Goal: Task Accomplishment & Management: Use online tool/utility

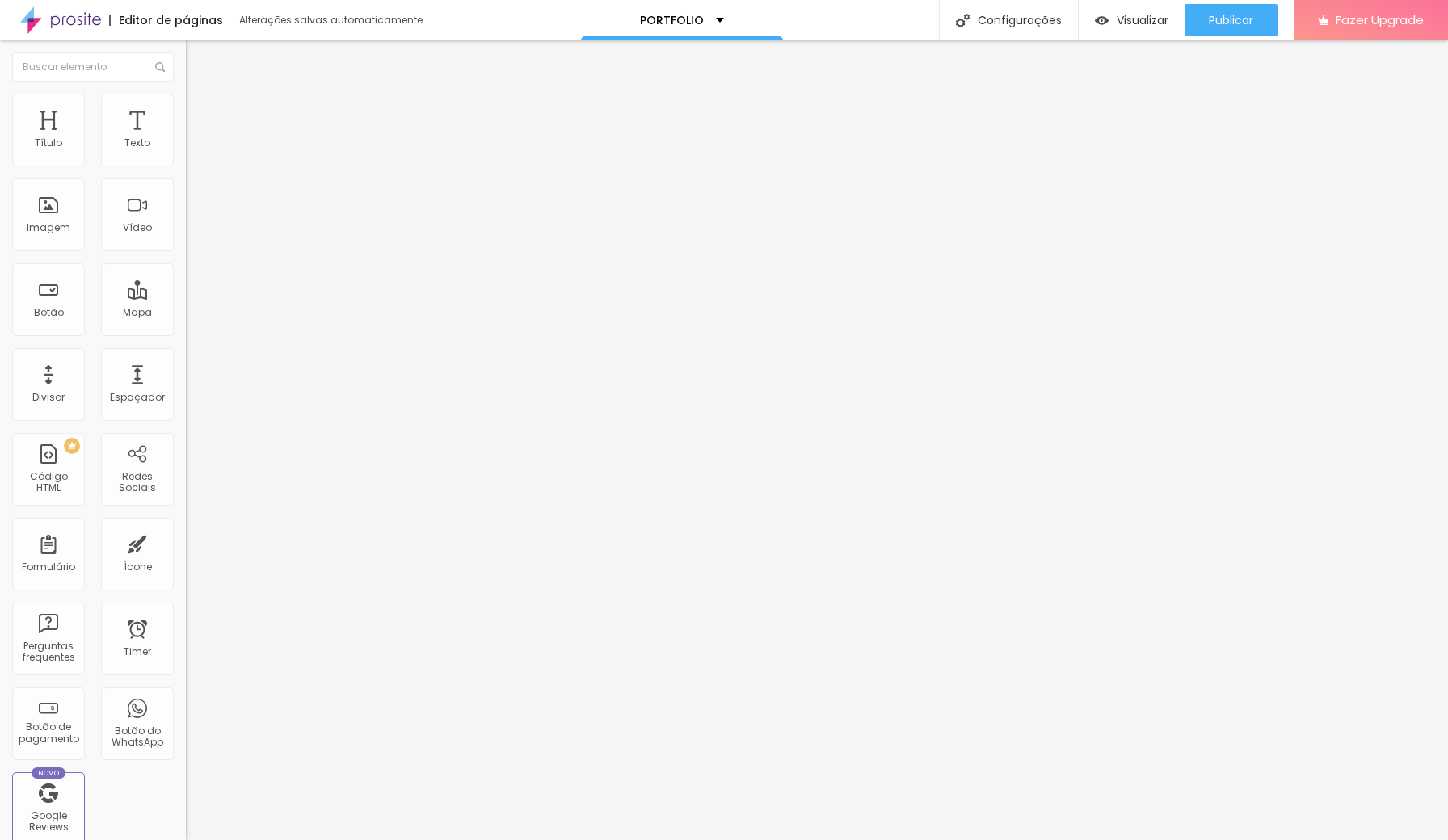
click at [186, 139] on span "Trocar imagem" at bounding box center [231, 132] width 88 height 14
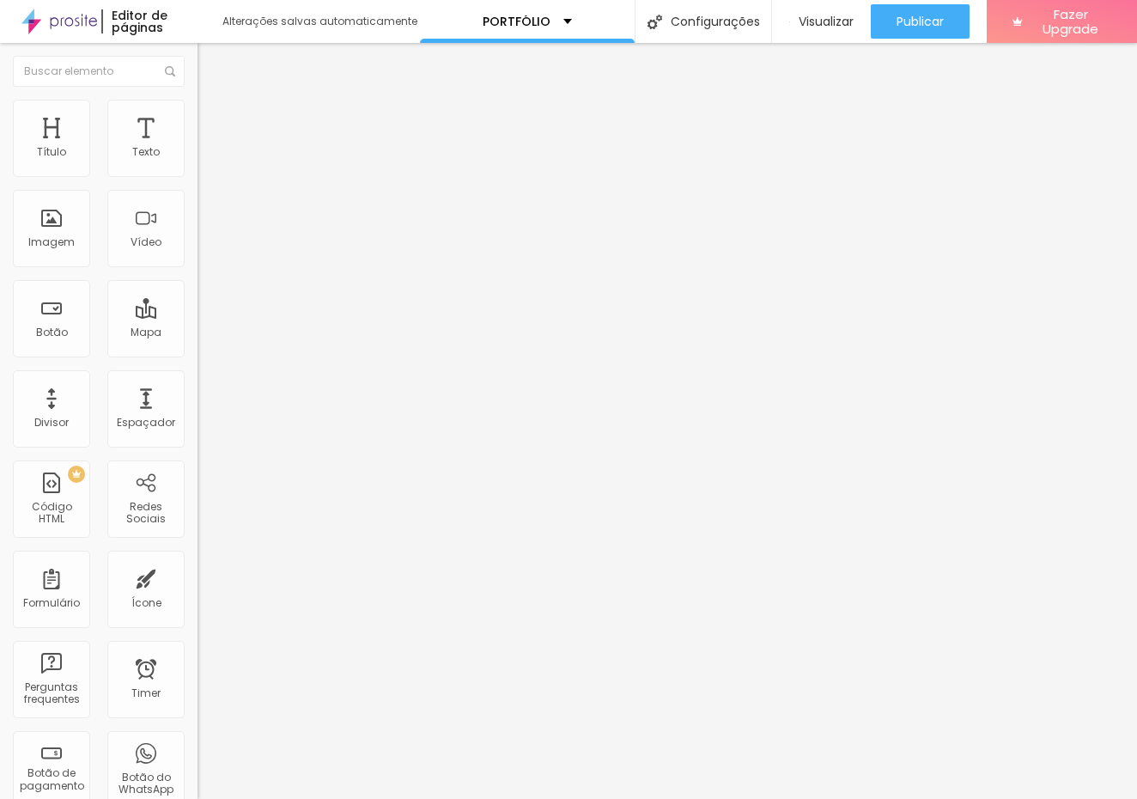
scroll to position [806, 0]
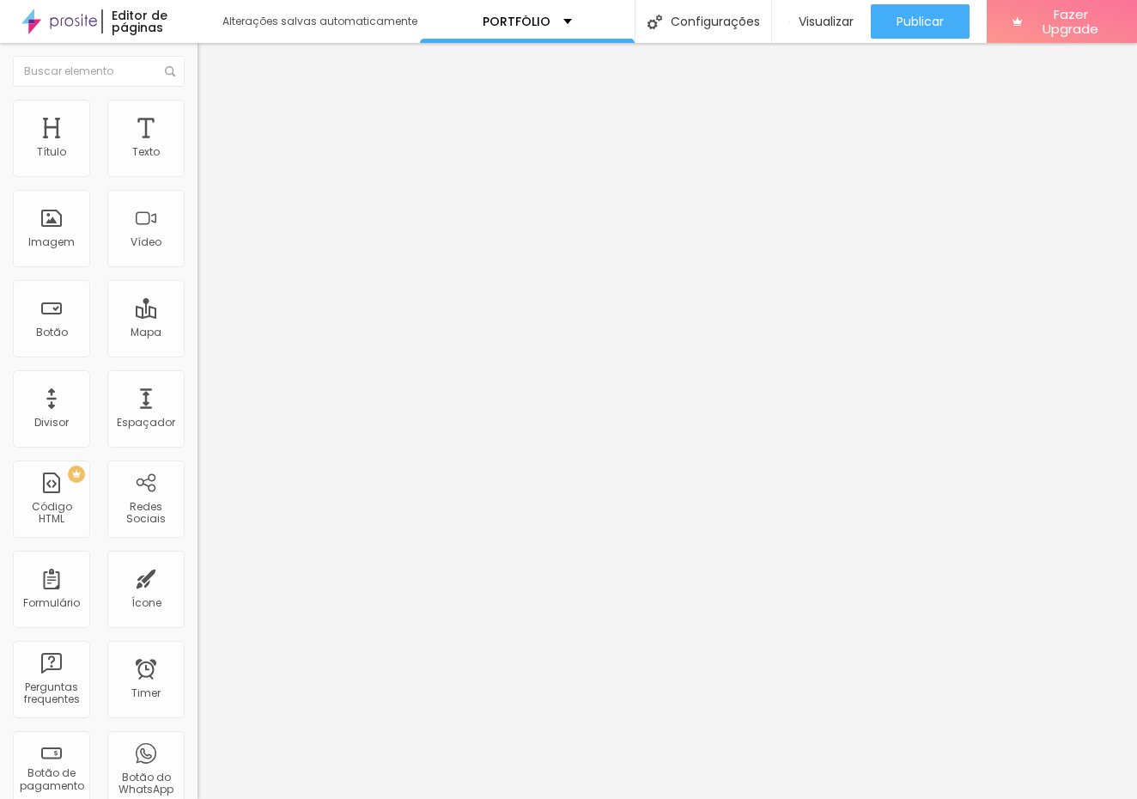
click at [350, 809] on div at bounding box center [568, 809] width 1137 height 0
click at [335, 799] on div "Subindo 56/89 arquivos" at bounding box center [568, 804] width 1137 height 10
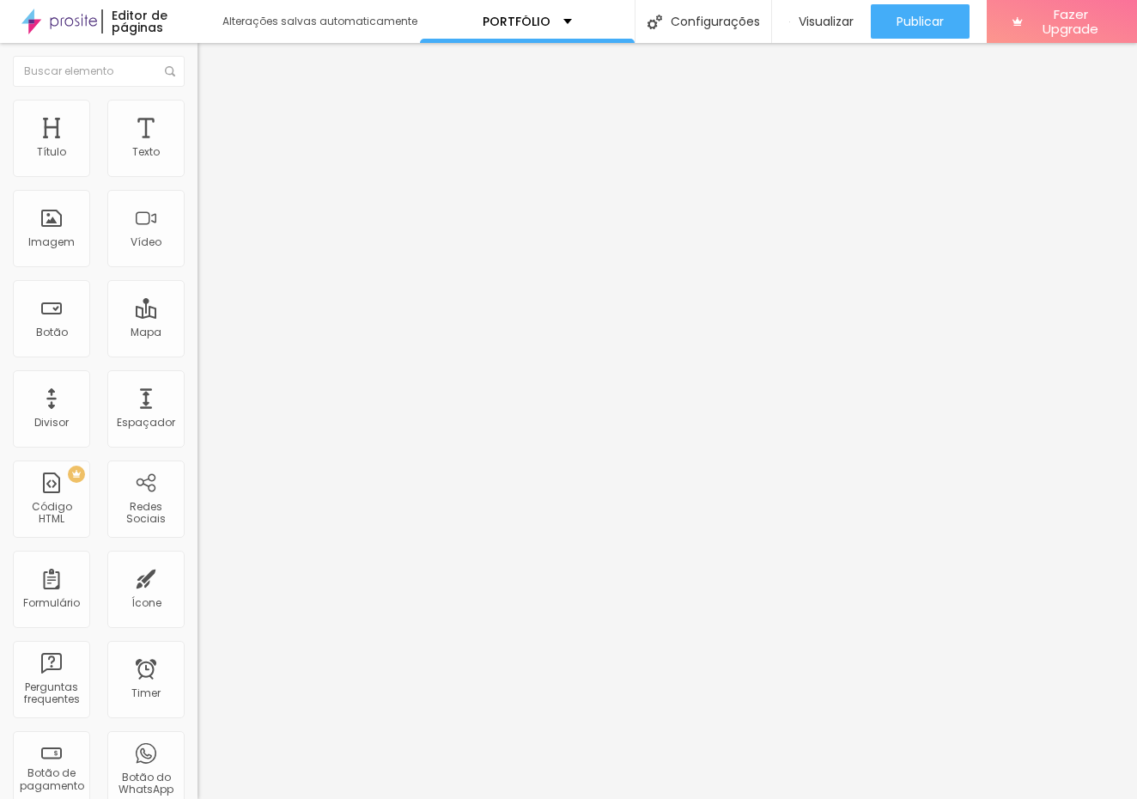
click at [354, 809] on div at bounding box center [568, 809] width 1137 height 0
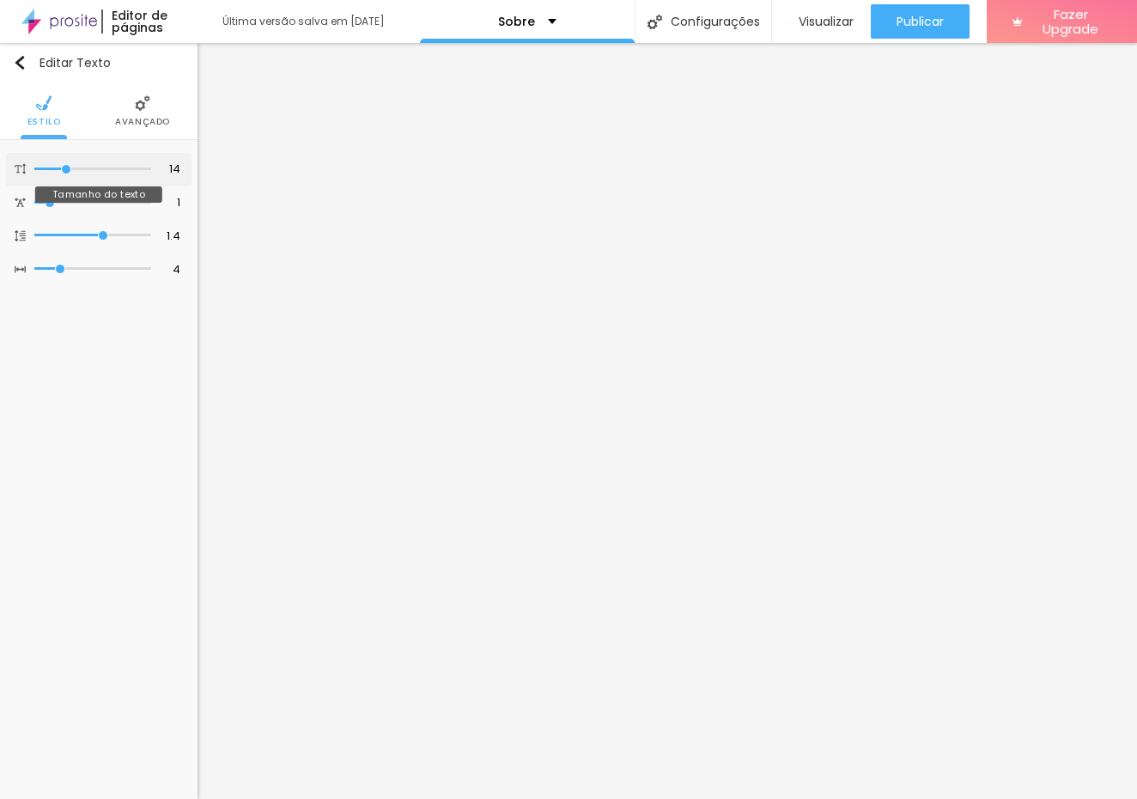
type input "15"
type input "14"
type input "13"
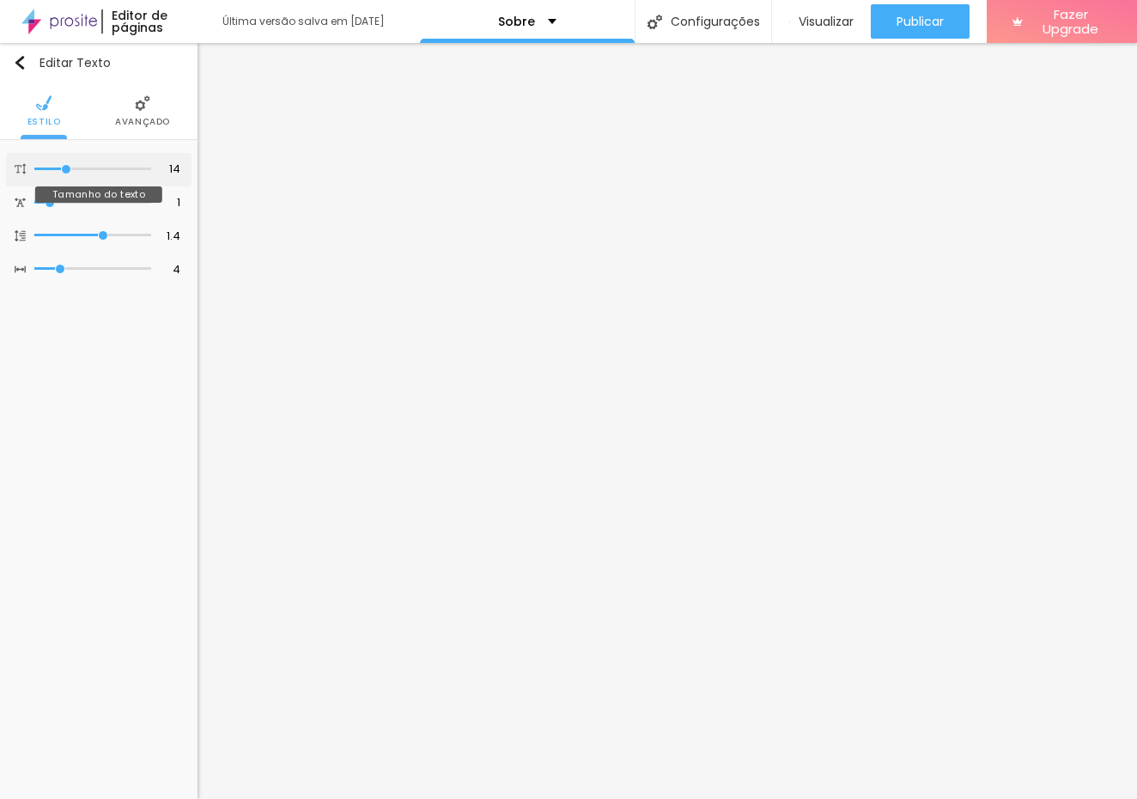
type input "13"
click at [63, 173] on input "range" at bounding box center [92, 169] width 117 height 9
type input "1.5"
type input "1.8"
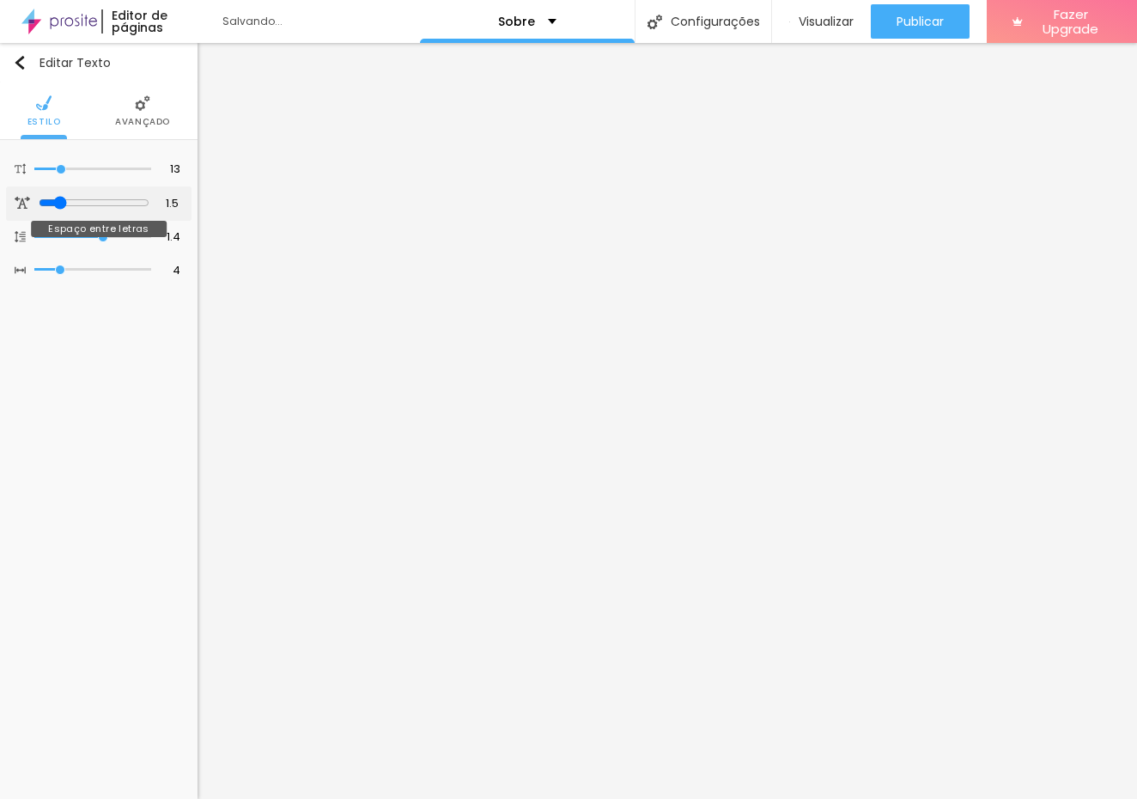
type input "1.8"
type input "1.9"
type input "2.1"
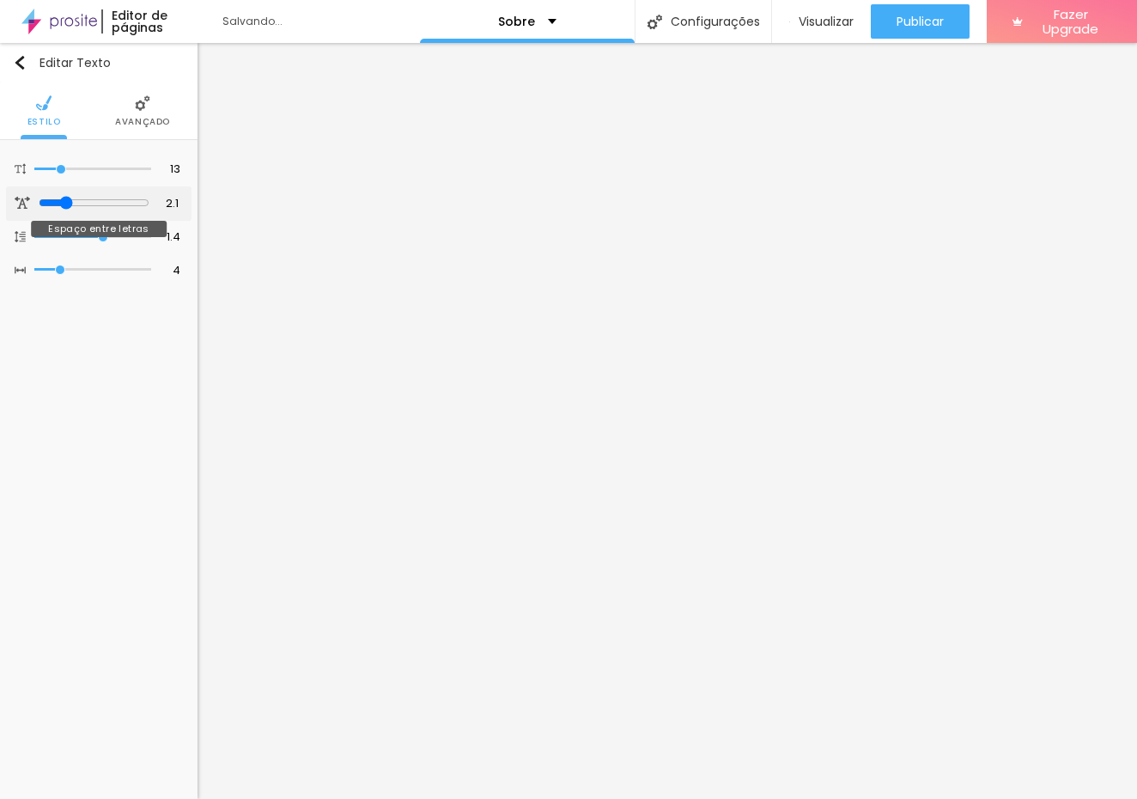
type input "2.8"
type input "2.7"
type input "2.6"
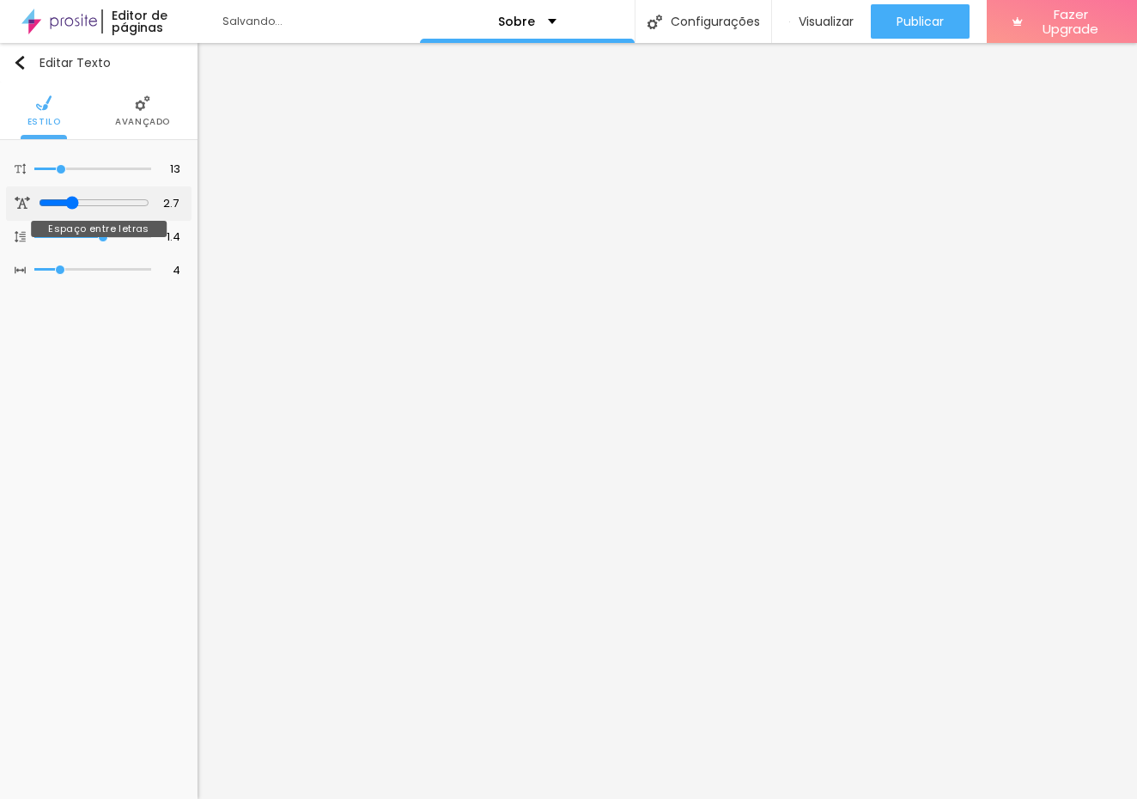
type input "2.6"
type input "1.7"
type input "1.3"
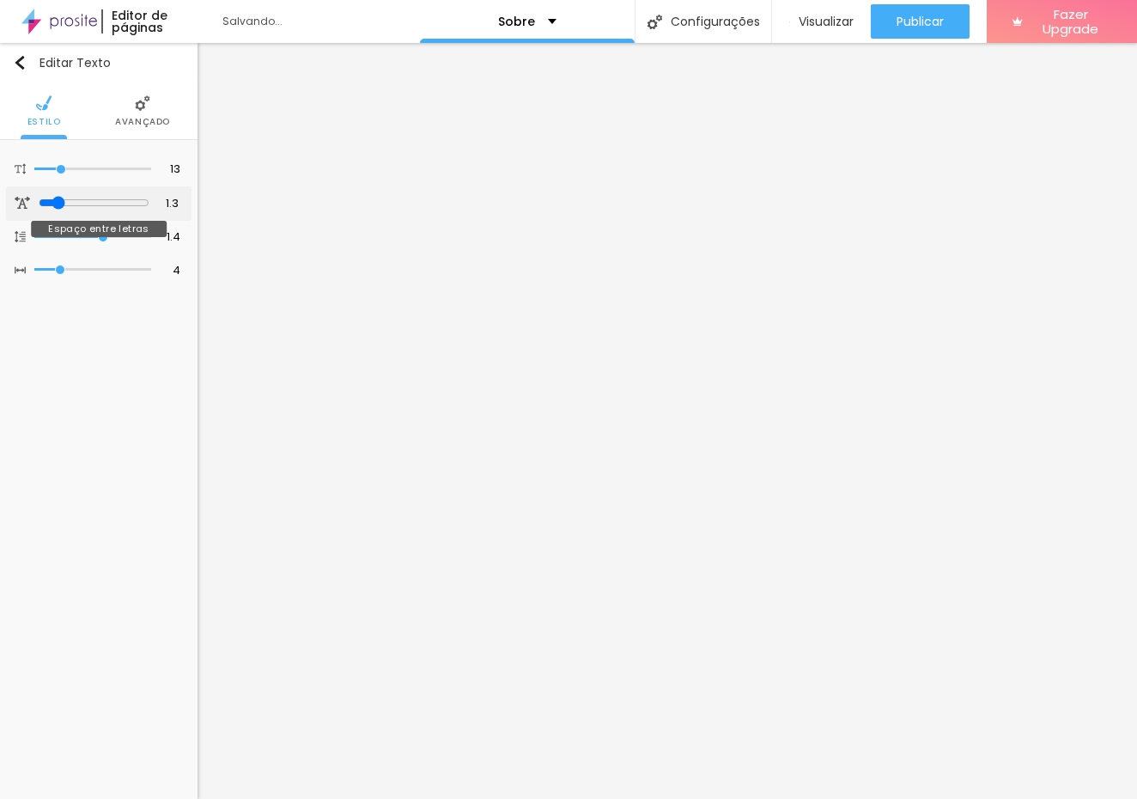
type input "1.2"
type input "1.1"
type input "0.2"
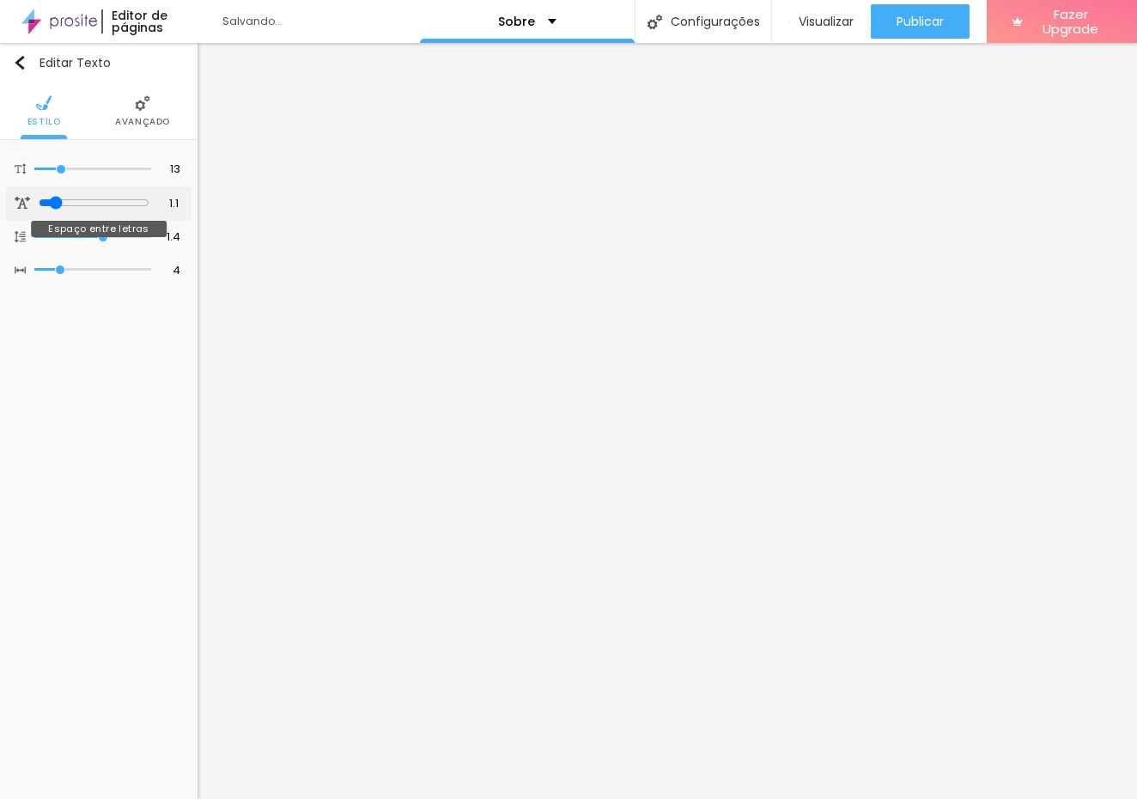
type input "0.2"
type input "0"
type input "0.1"
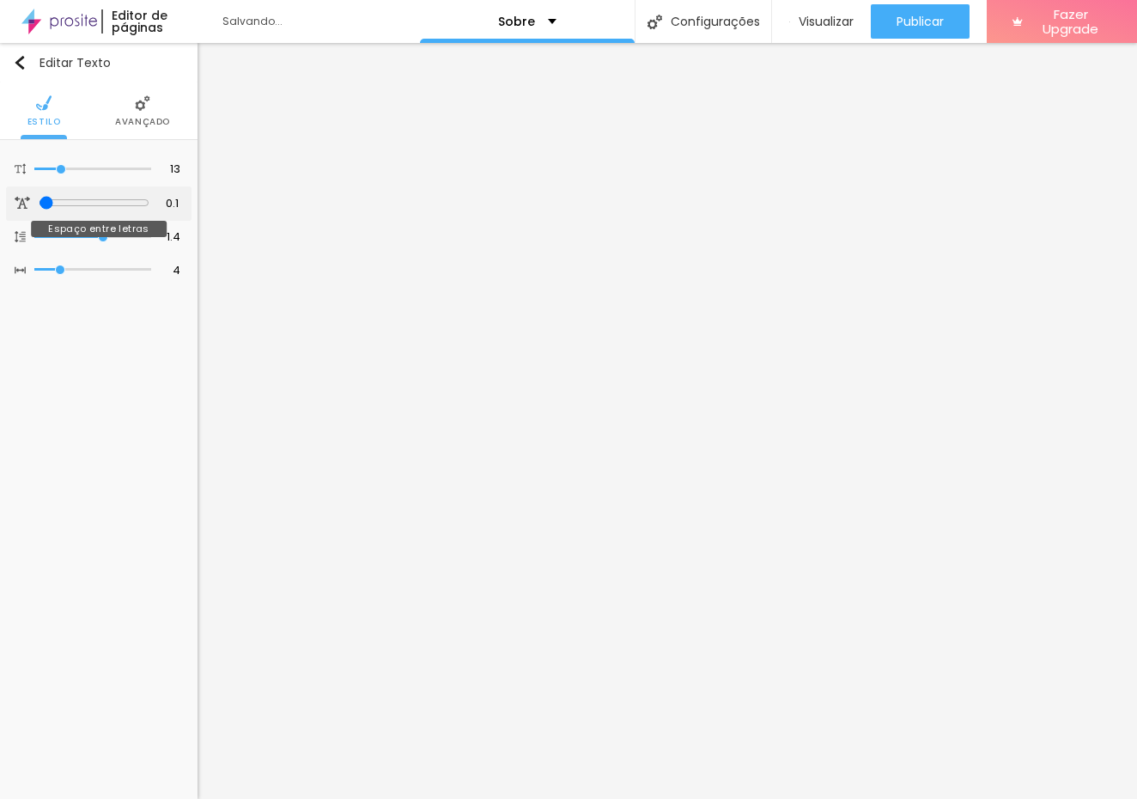
type input "0.2"
type input "0.3"
drag, startPoint x: 54, startPoint y: 207, endPoint x: 44, endPoint y: 207, distance: 10.3
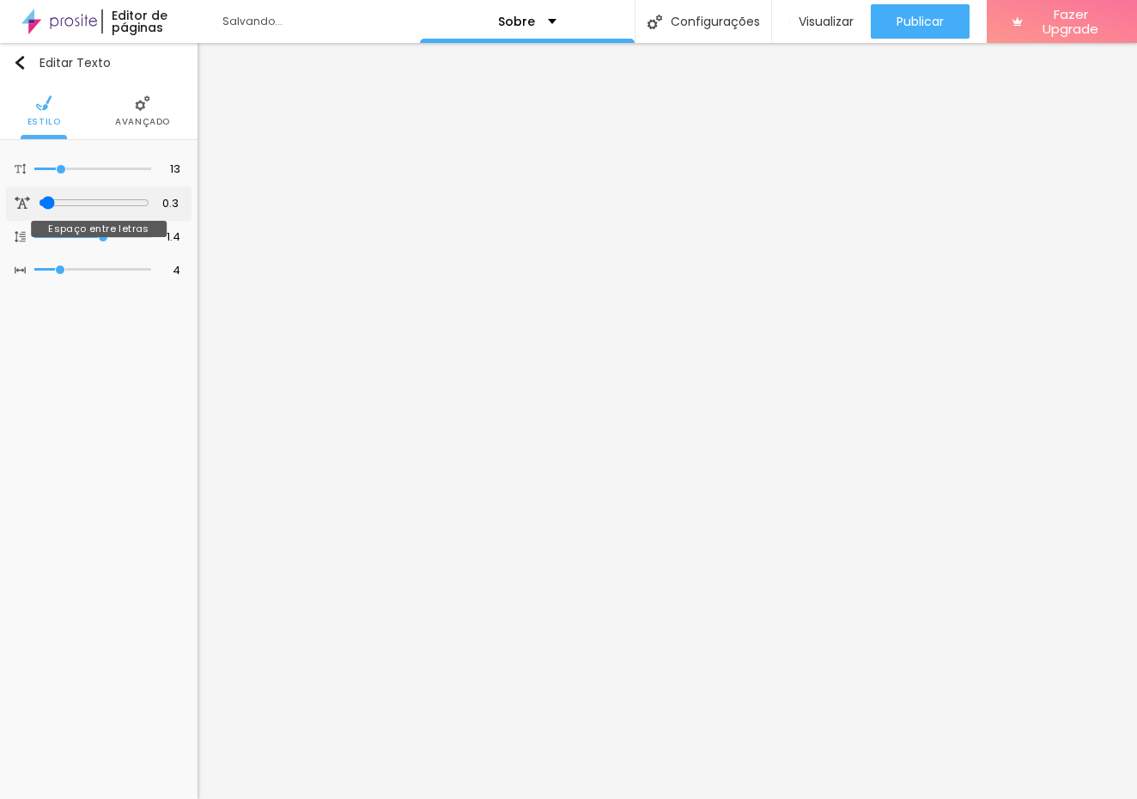
type input "0.3"
click at [44, 207] on input "range" at bounding box center [94, 203] width 111 height 14
type input "1.3"
type input "1.1"
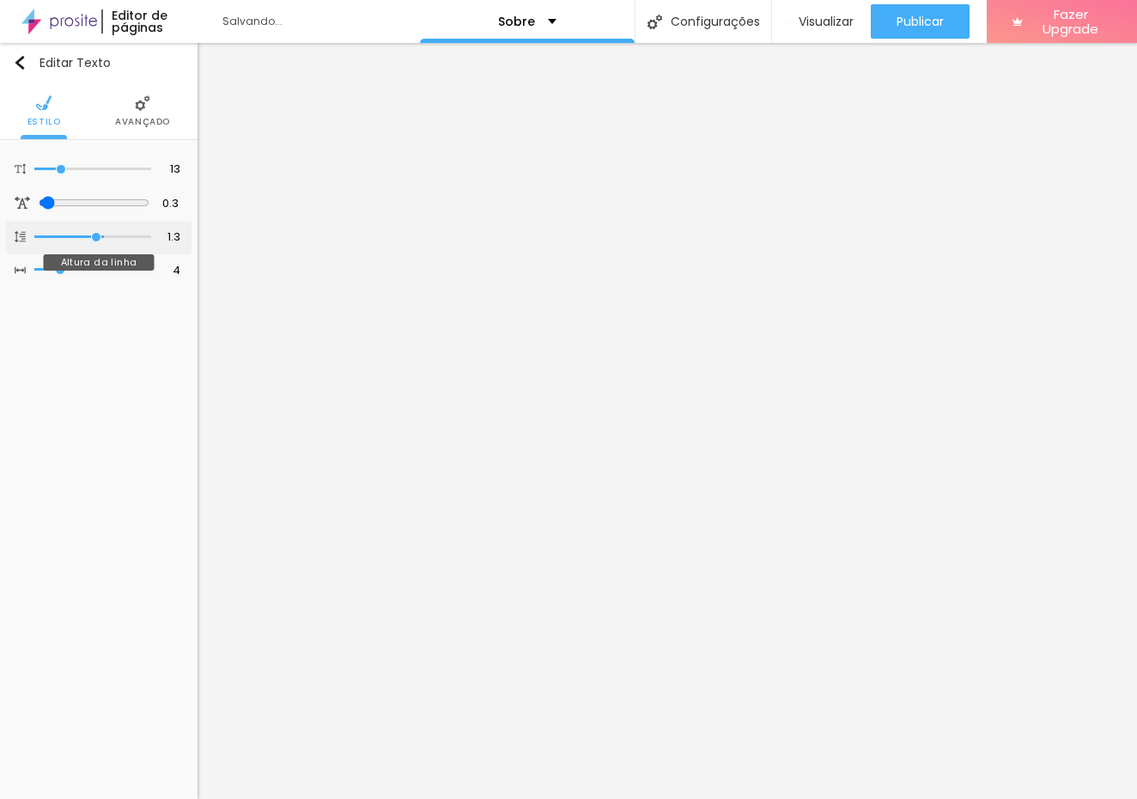
type input "1.1"
type input "1.2"
drag, startPoint x: 105, startPoint y: 246, endPoint x: 88, endPoint y: 244, distance: 17.3
type input "1.2"
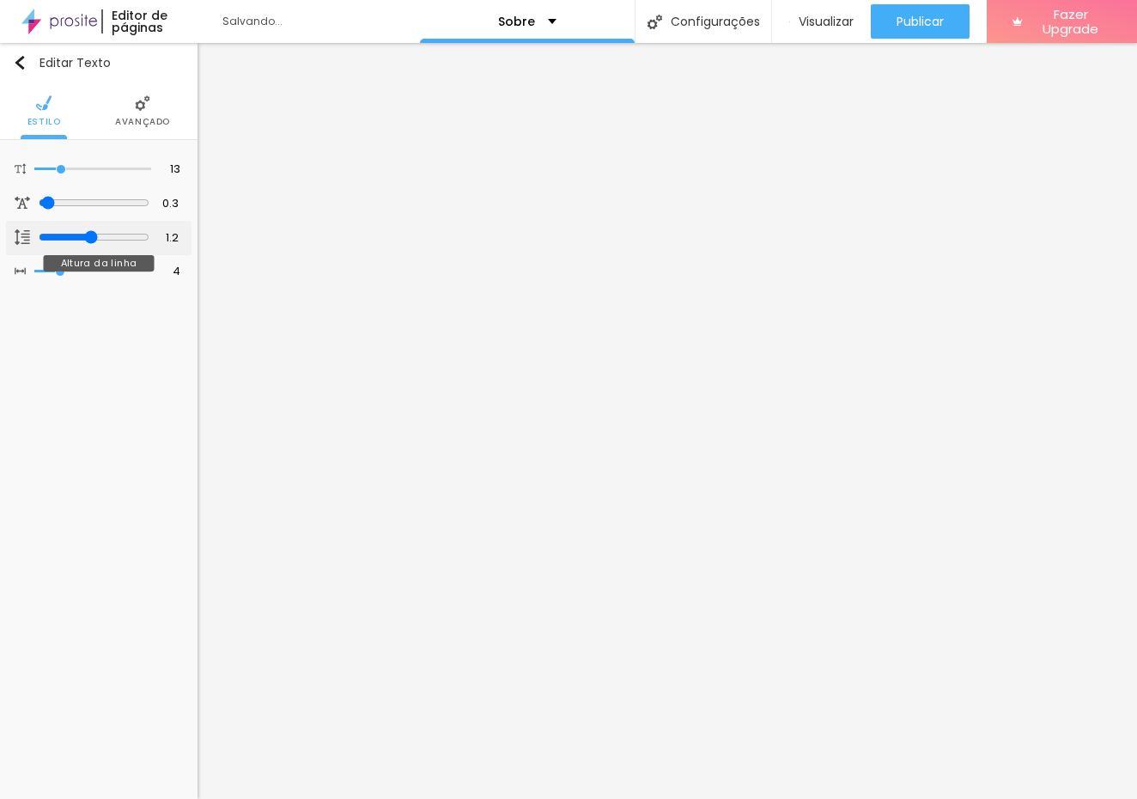
click at [88, 244] on input "range" at bounding box center [94, 237] width 111 height 14
type input "6"
type input "7"
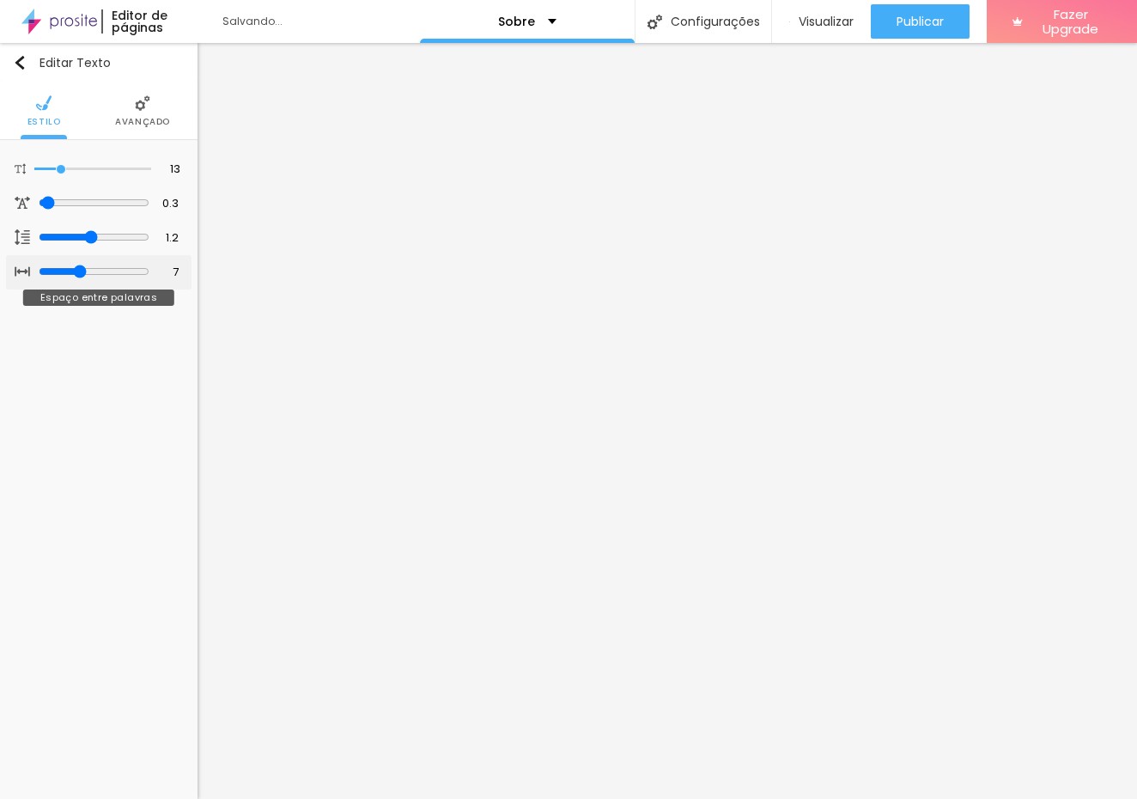
type input "8"
type input "9"
type input "8"
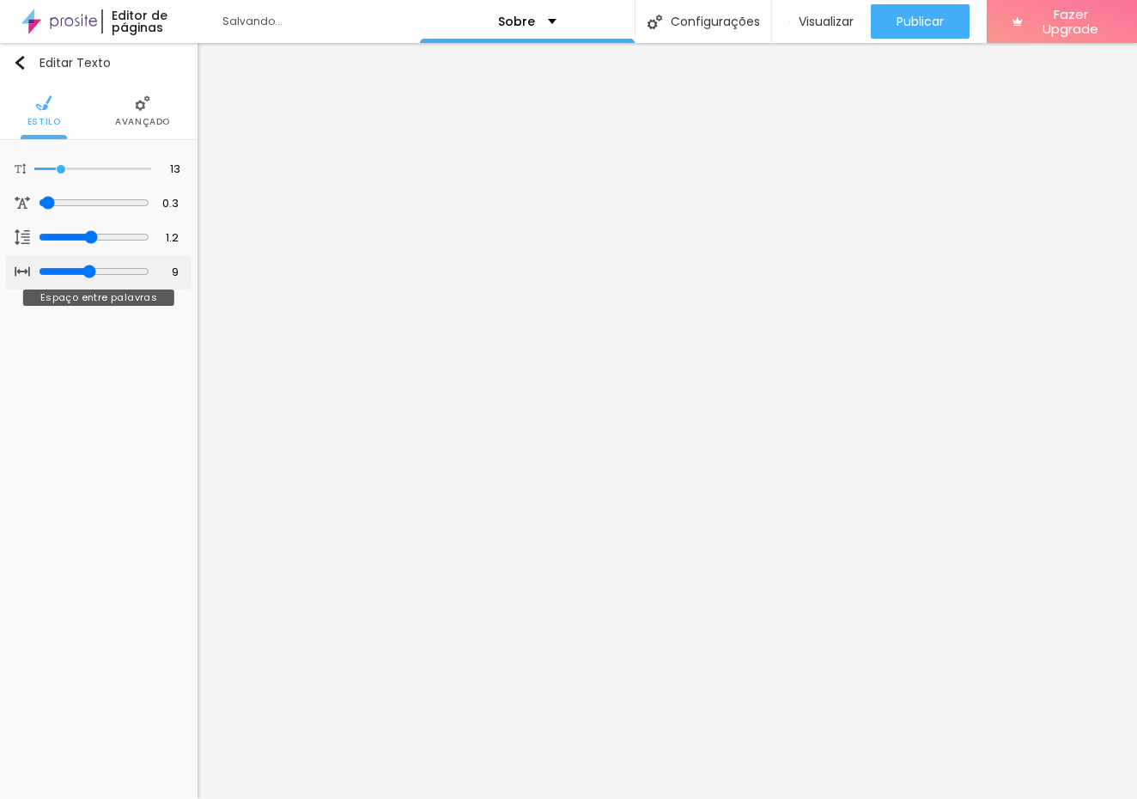
type input "8"
drag, startPoint x: 61, startPoint y: 282, endPoint x: 83, endPoint y: 290, distance: 23.9
type input "8"
click at [83, 280] on div at bounding box center [94, 272] width 111 height 15
click at [122, 106] on li "Avançado" at bounding box center [142, 110] width 55 height 57
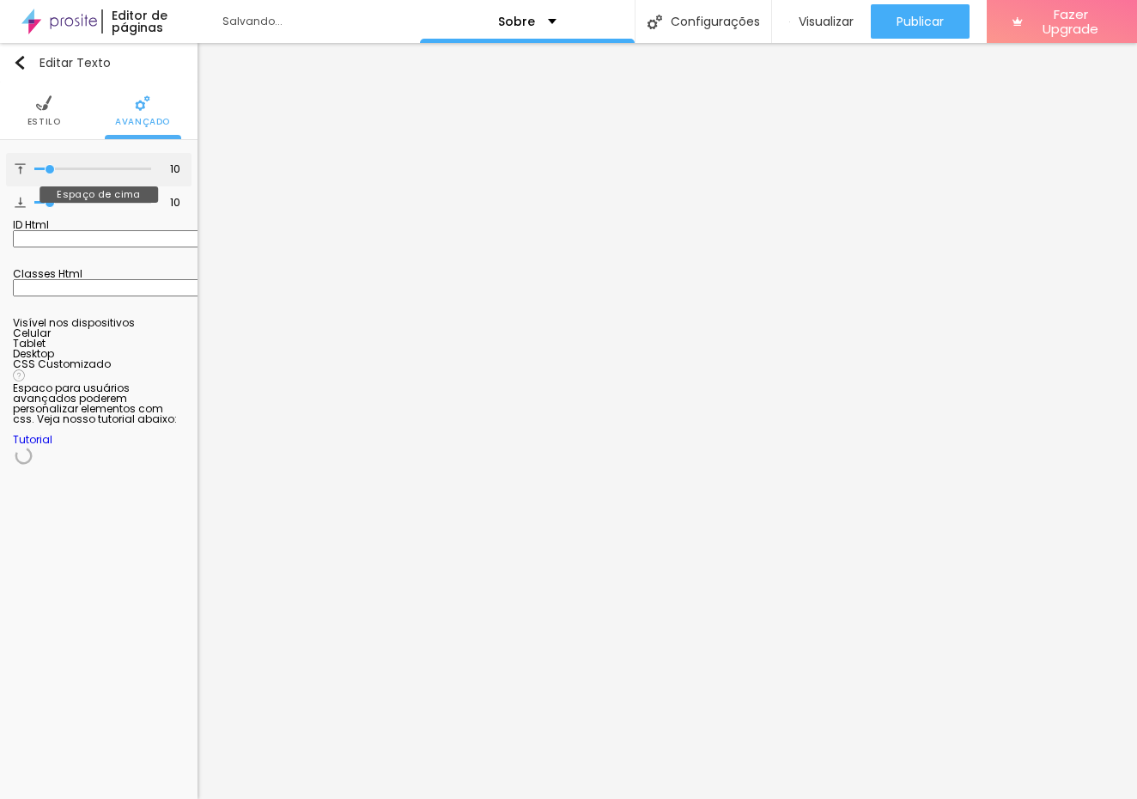
type input "12"
type input "20"
type input "21"
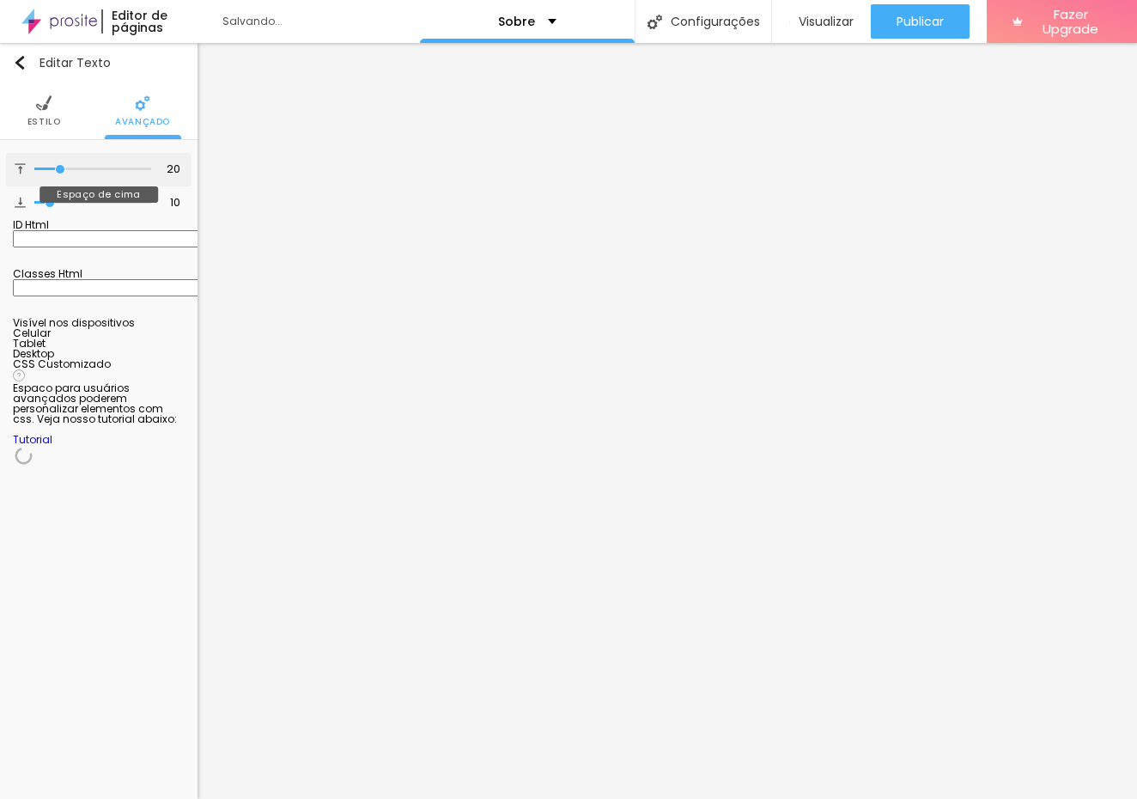
type input "21"
type input "25"
type input "24"
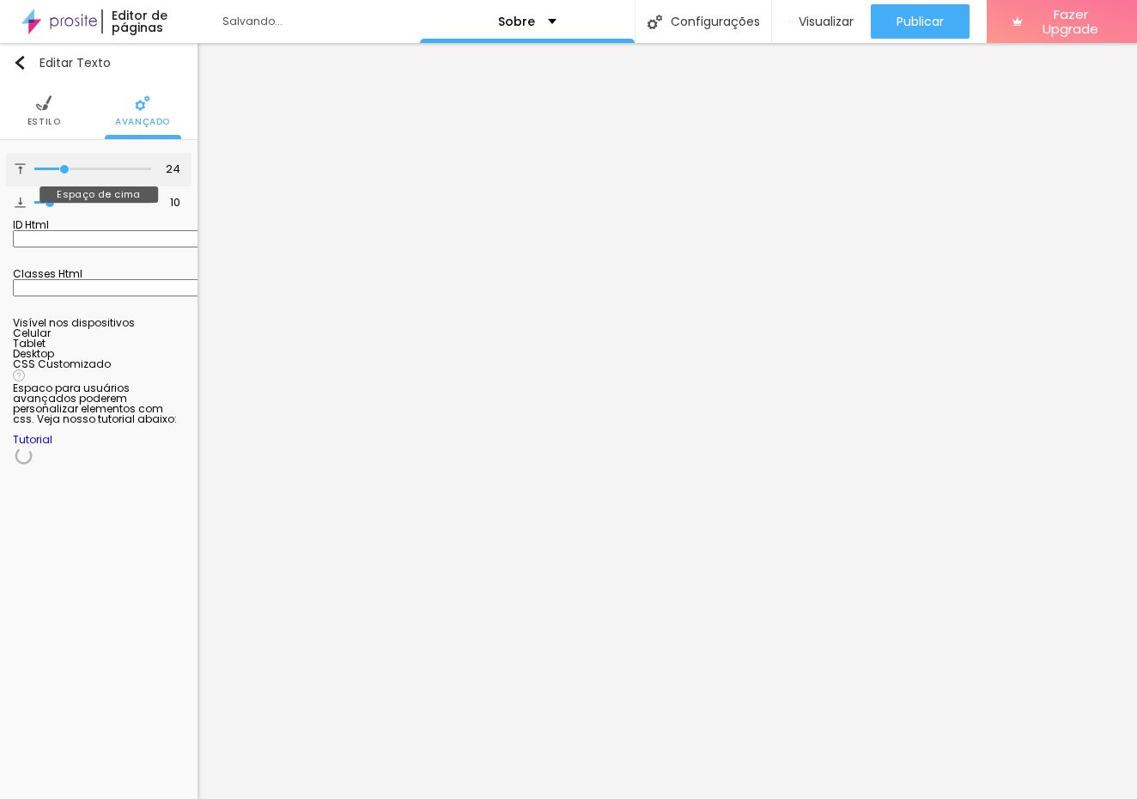
type input "19"
type input "18"
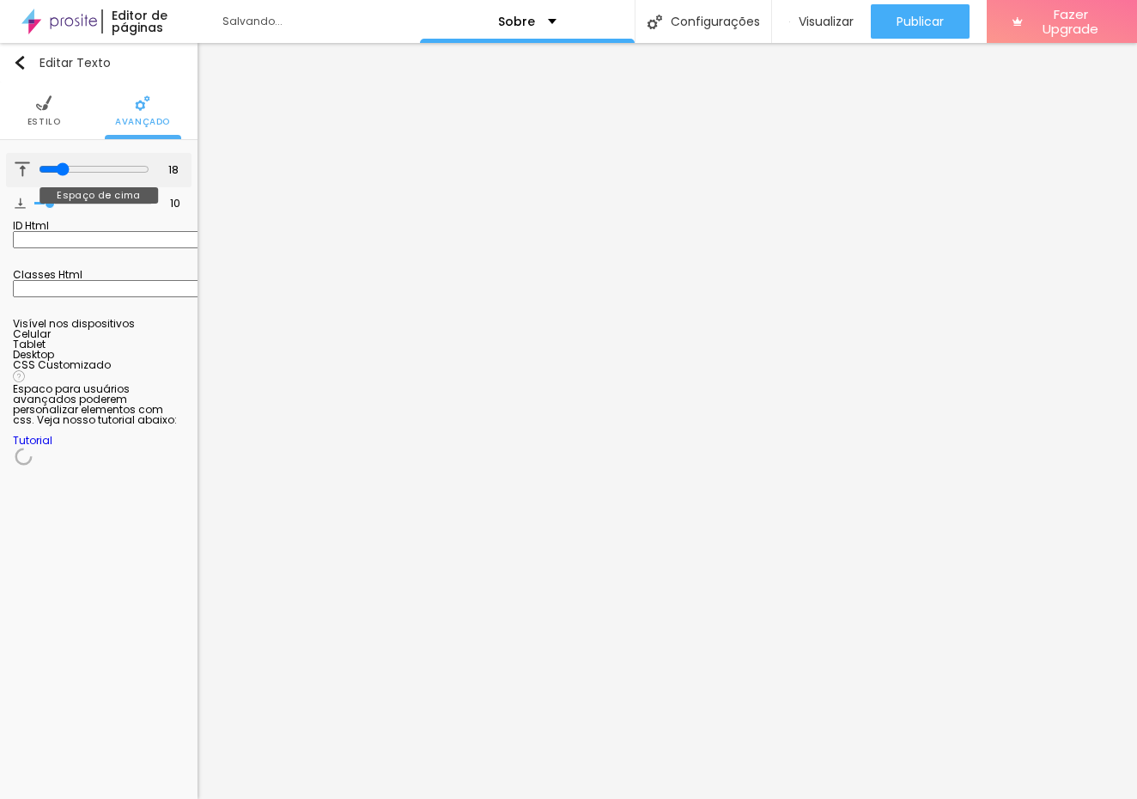
click at [59, 171] on input "range" at bounding box center [94, 169] width 111 height 14
type input "15"
type input "27"
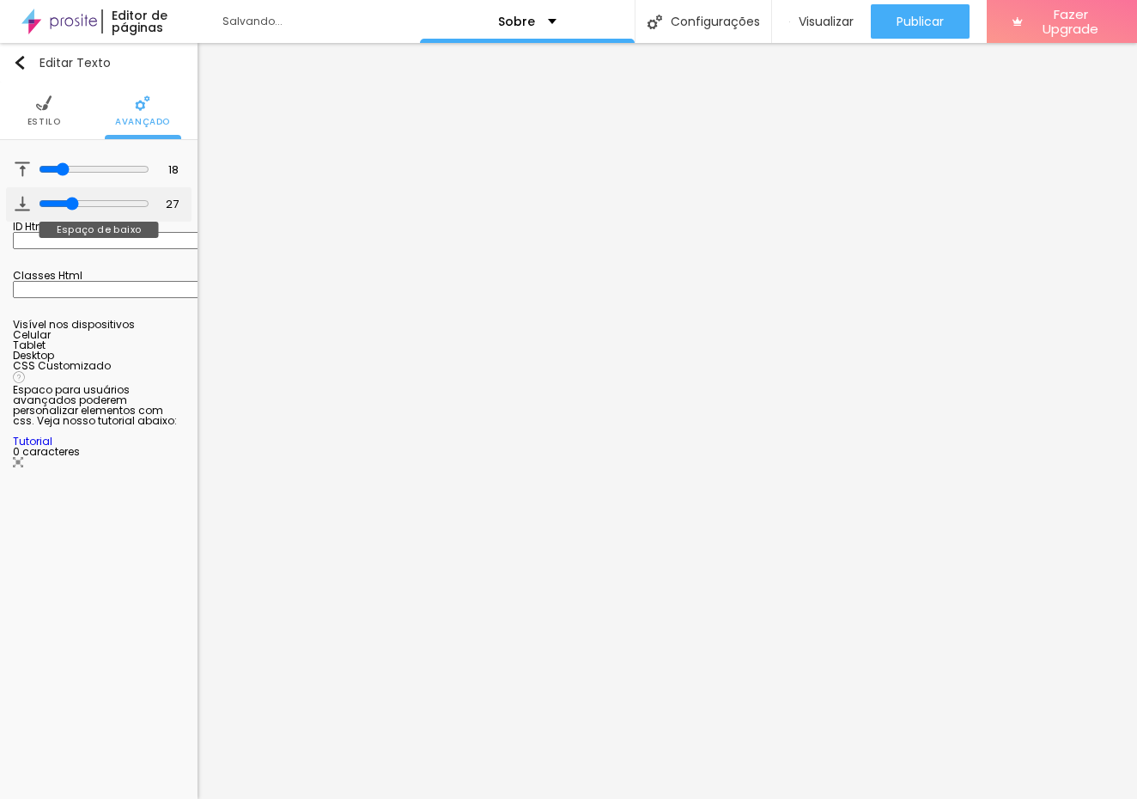
type input "28"
type input "29"
type input "28"
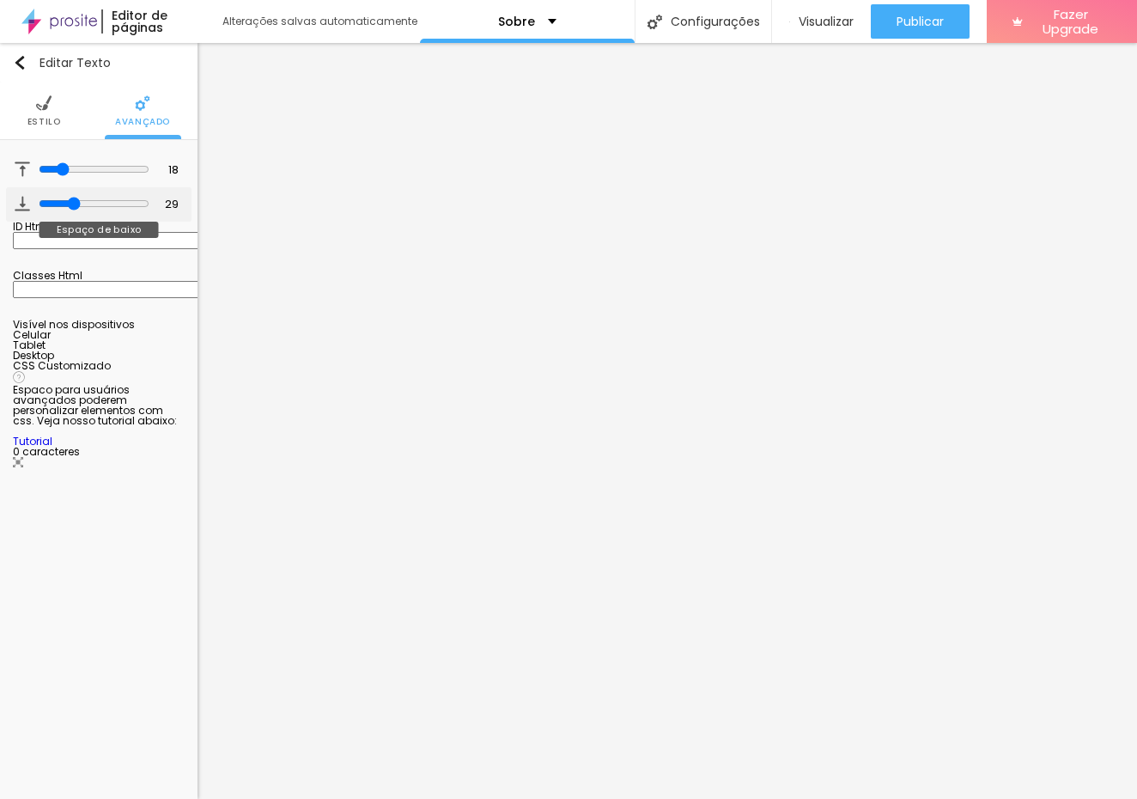
type input "28"
type input "27"
type input "26"
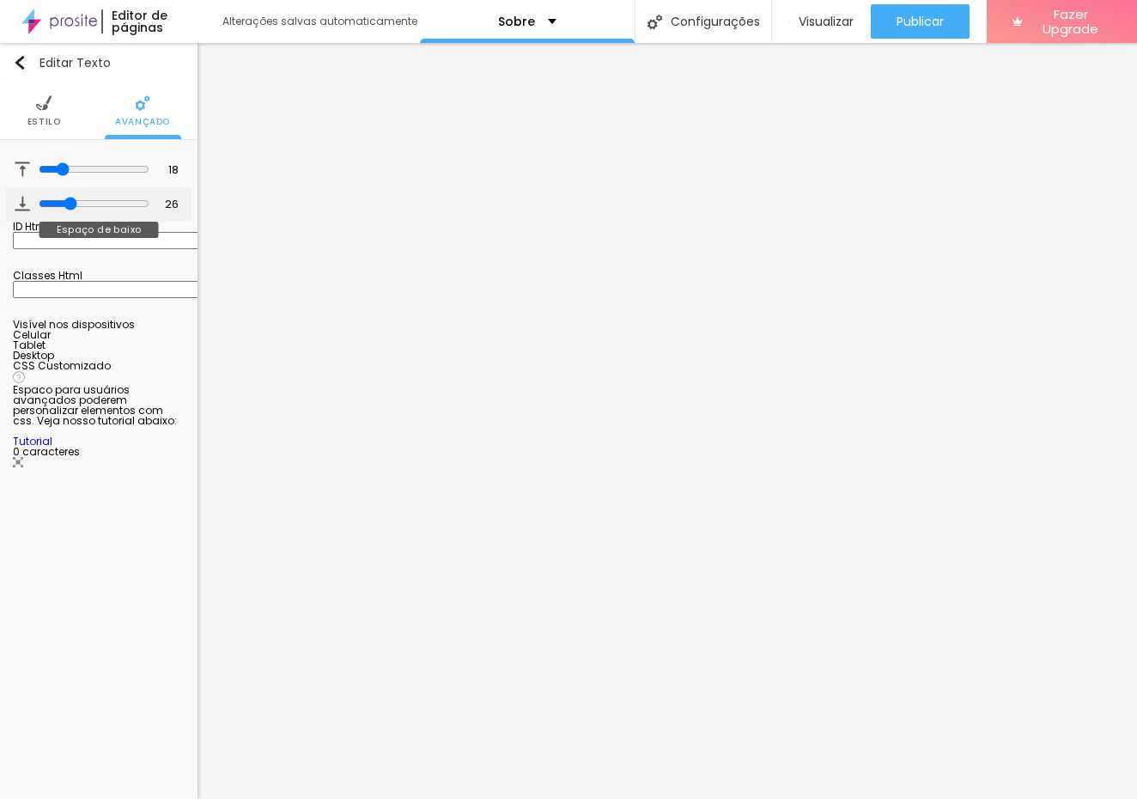
drag, startPoint x: 52, startPoint y: 208, endPoint x: 68, endPoint y: 213, distance: 16.3
type input "26"
click at [68, 210] on input "range" at bounding box center [94, 204] width 111 height 14
click at [46, 104] on img at bounding box center [43, 102] width 15 height 15
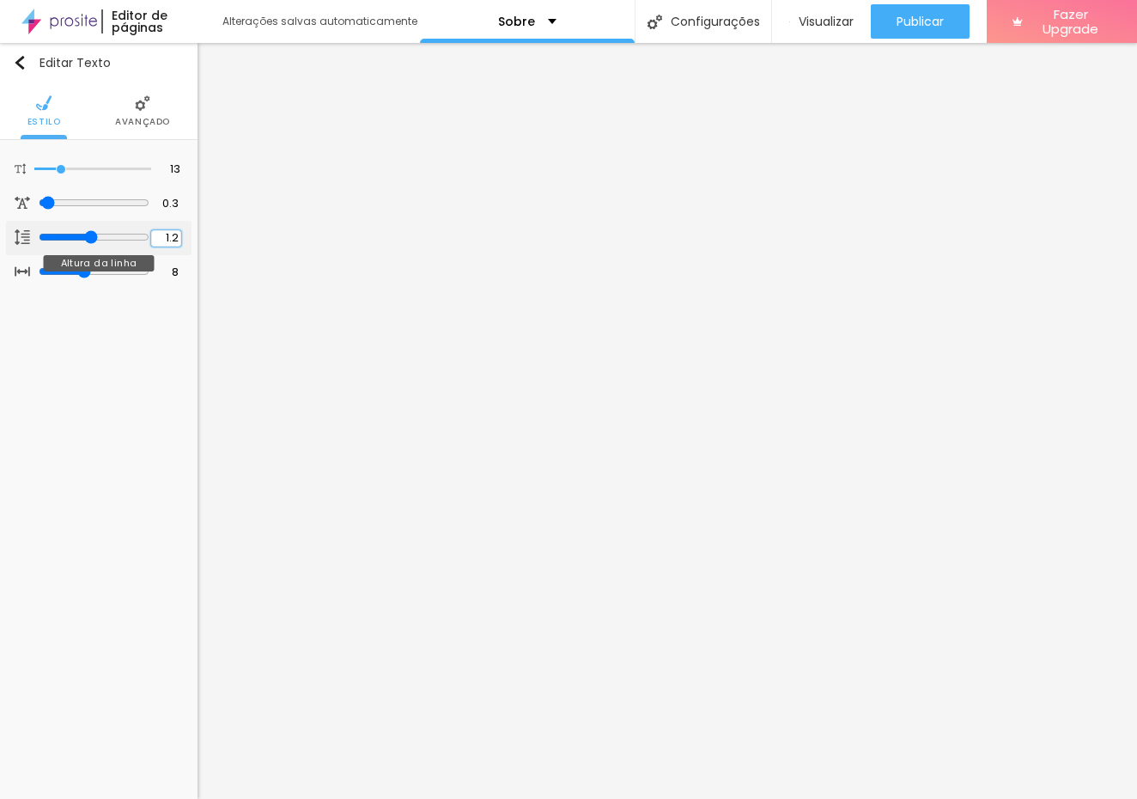
click at [167, 246] on input "1.2" at bounding box center [166, 238] width 30 height 16
type input "1.4"
type input "2"
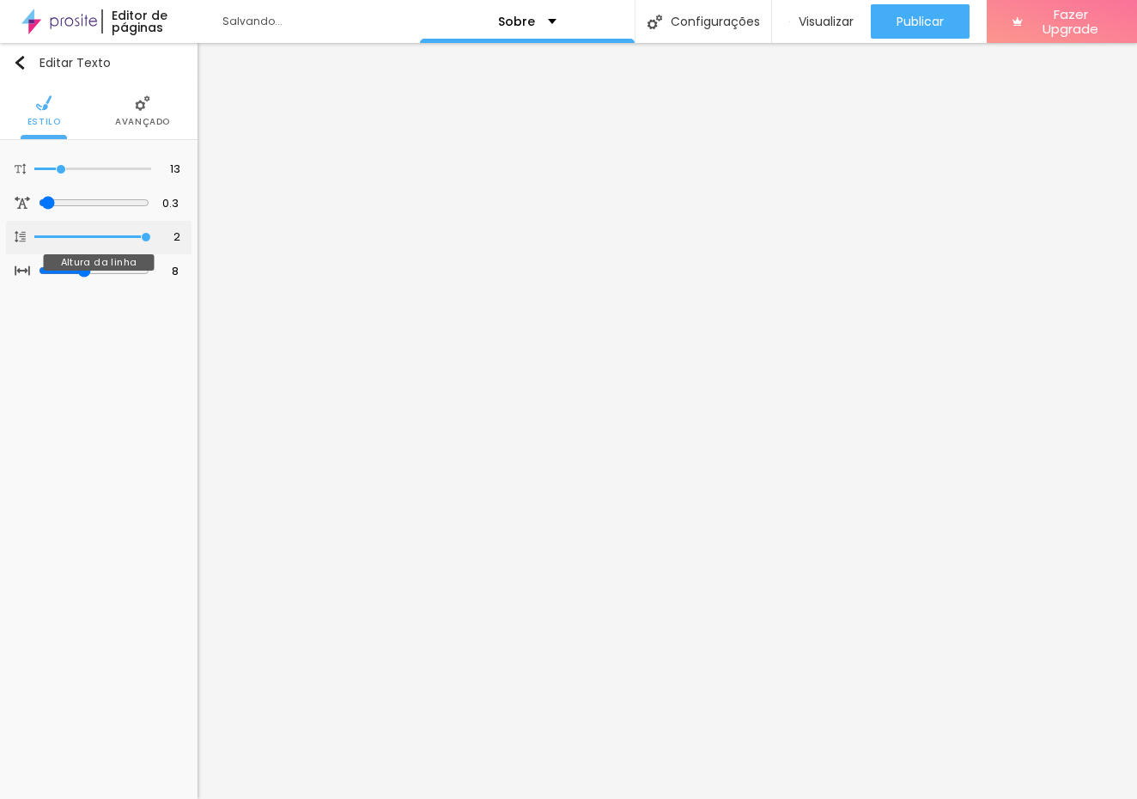
type input "1.7"
type input "1.5"
type input "1.2"
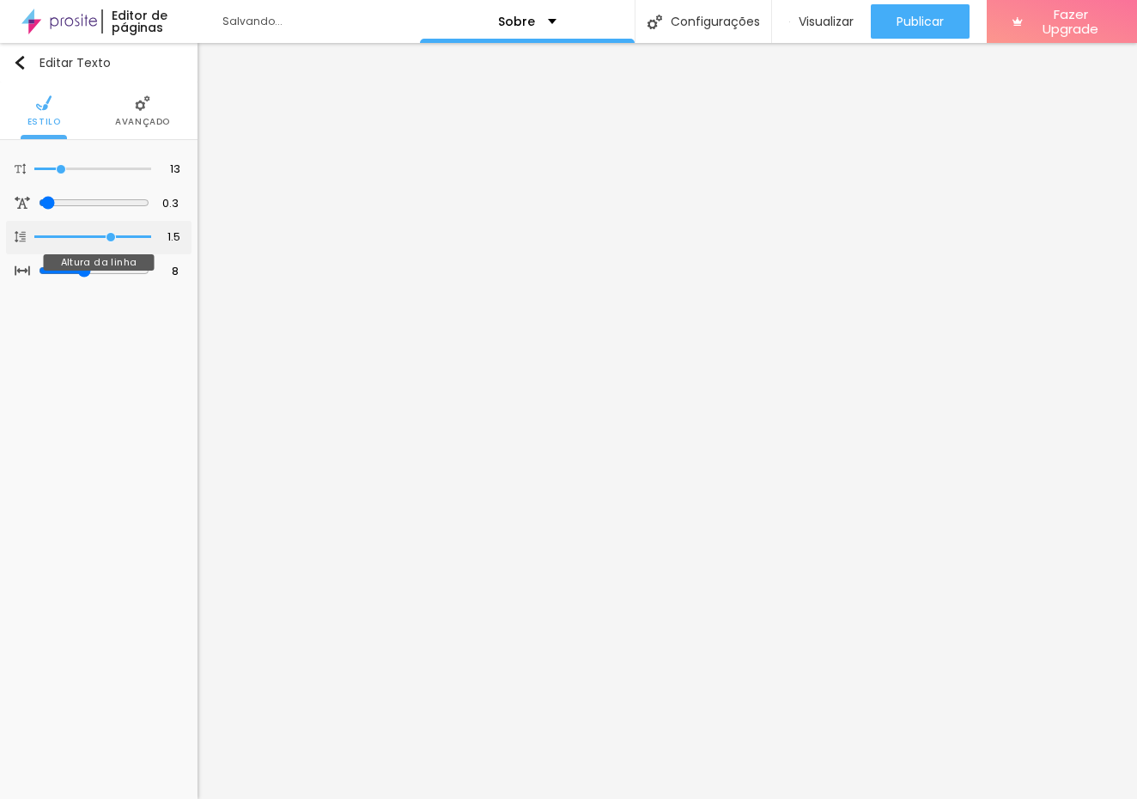
type input "1.2"
type input "1.1"
type input "1.2"
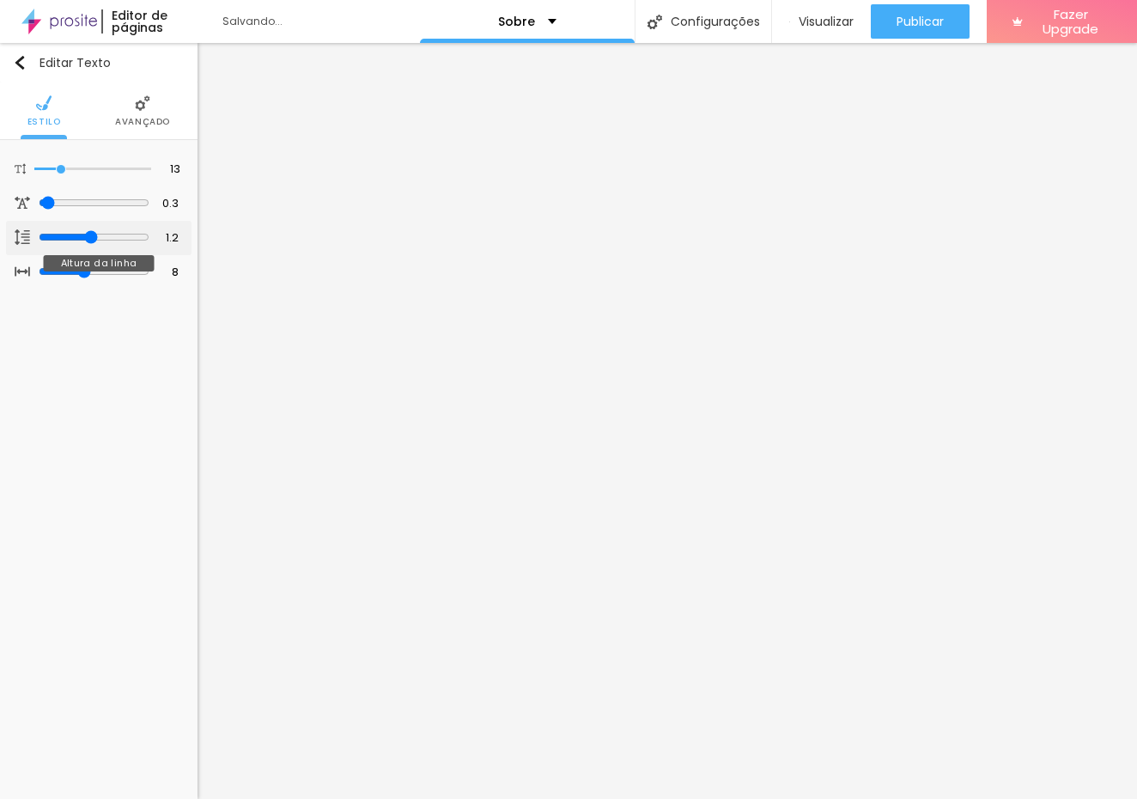
type input "1.3"
type input "1.5"
type input "1.7"
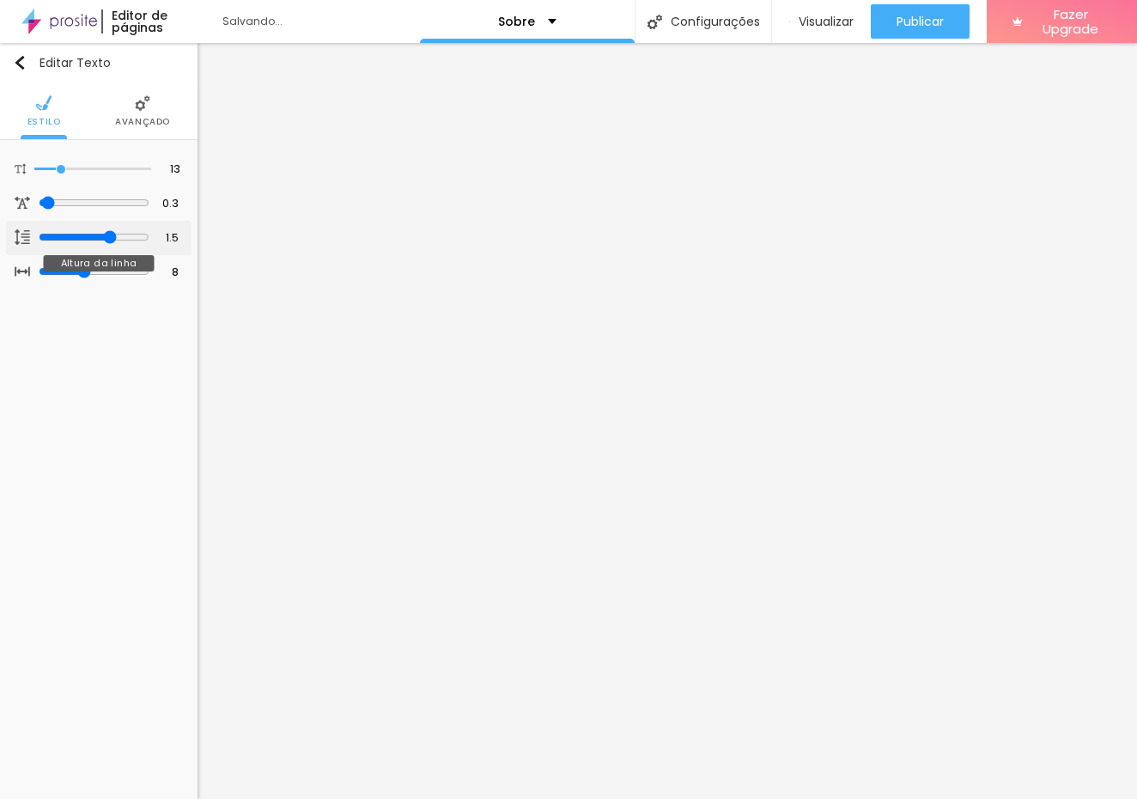
type input "1.7"
type input "1.6"
drag, startPoint x: 90, startPoint y: 246, endPoint x: 120, endPoint y: 254, distance: 31.0
type input "1.6"
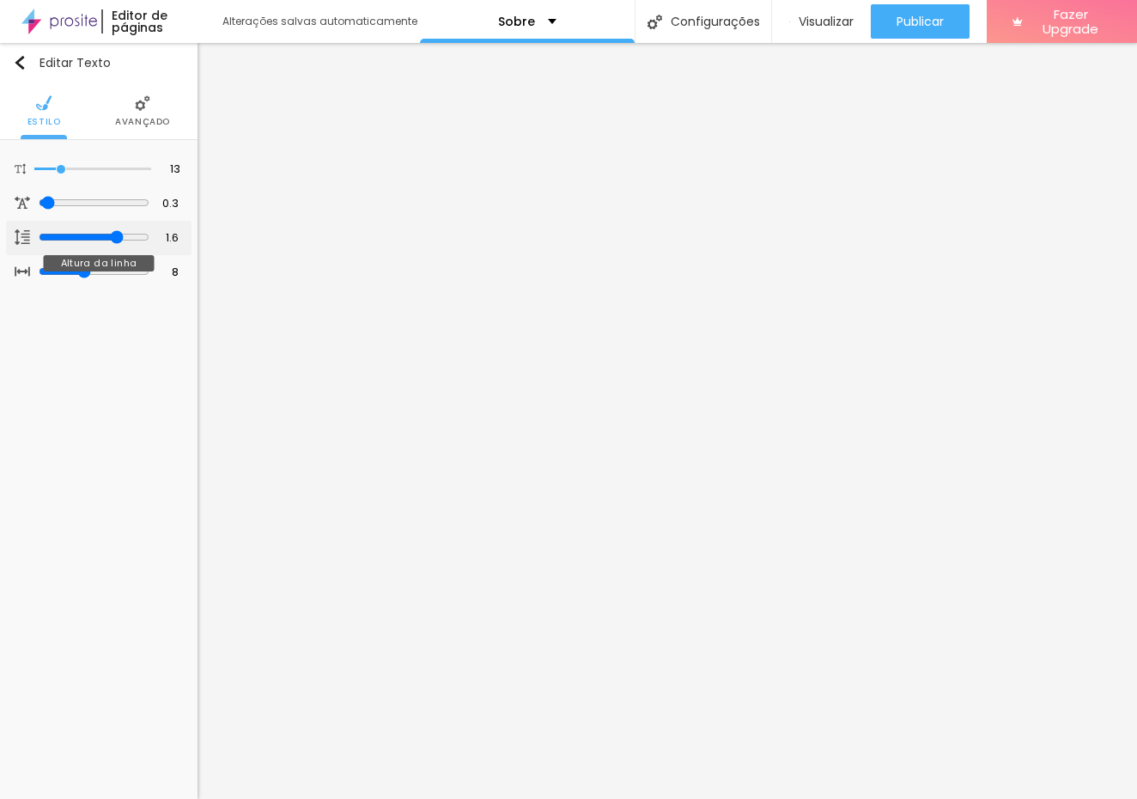
click at [120, 246] on div at bounding box center [94, 237] width 111 height 15
type input "7"
type input "4"
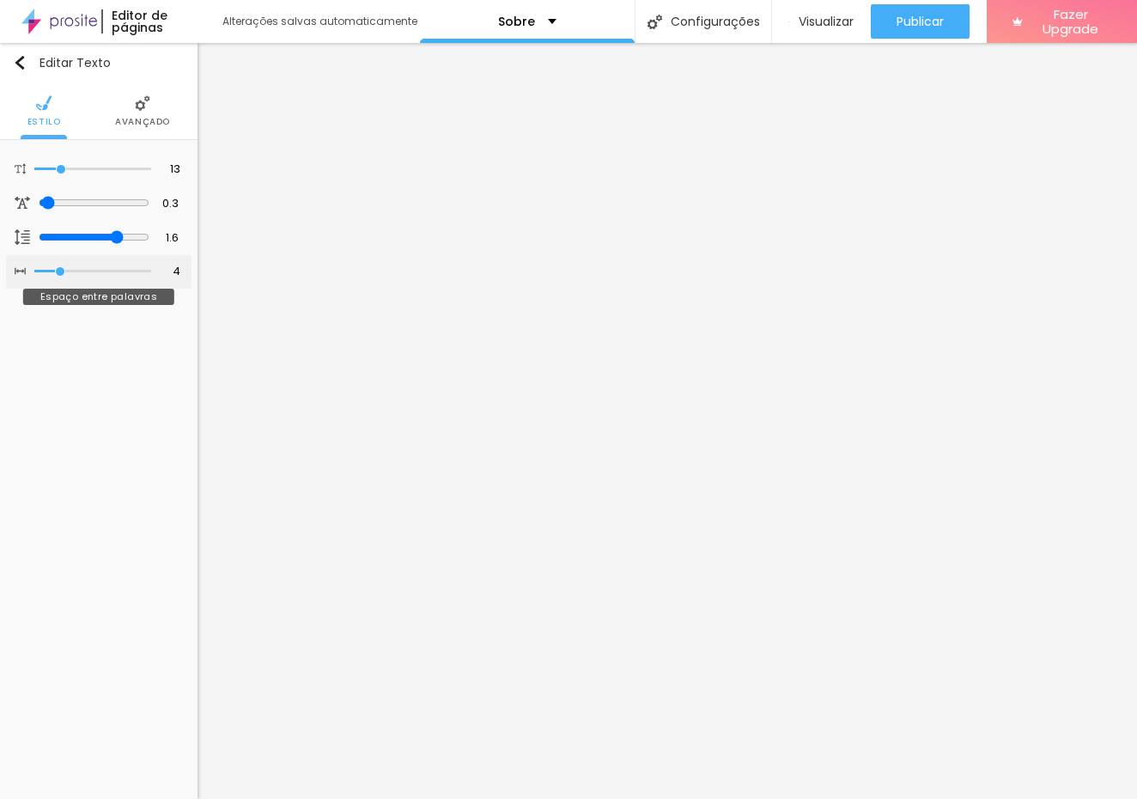
type input "3"
type input "2"
type input "1"
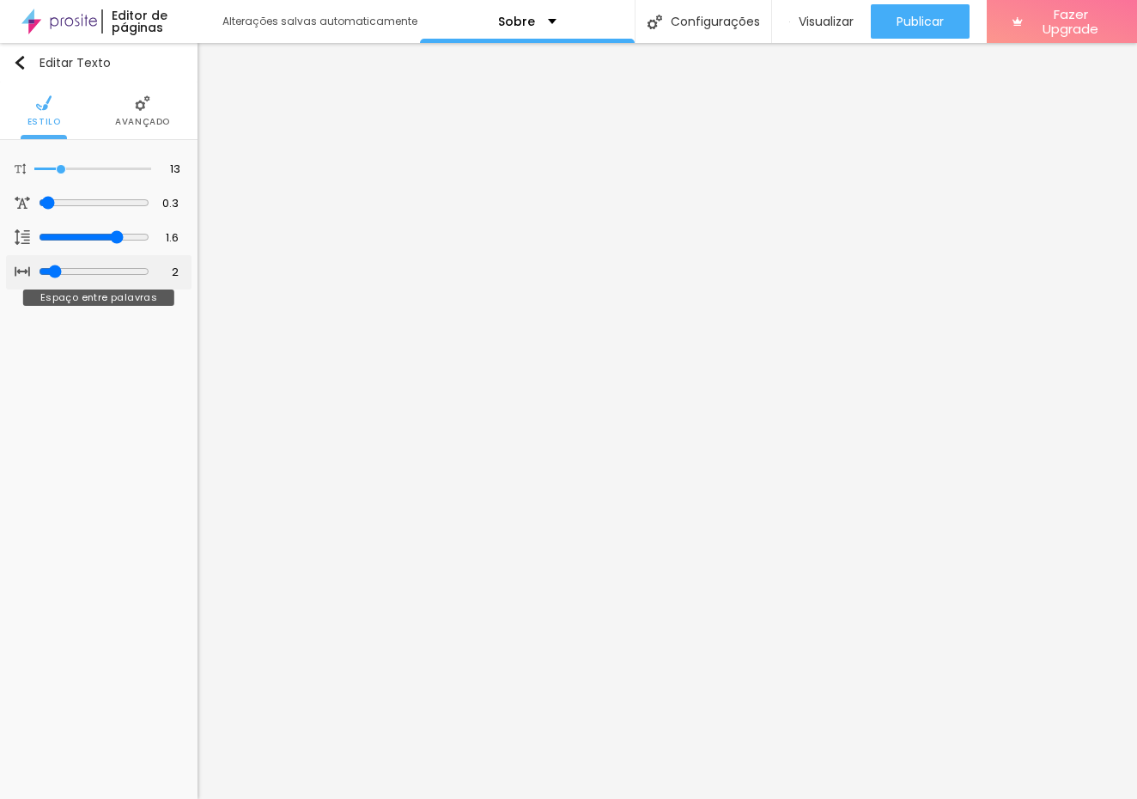
type input "1"
type input "0"
type input "1"
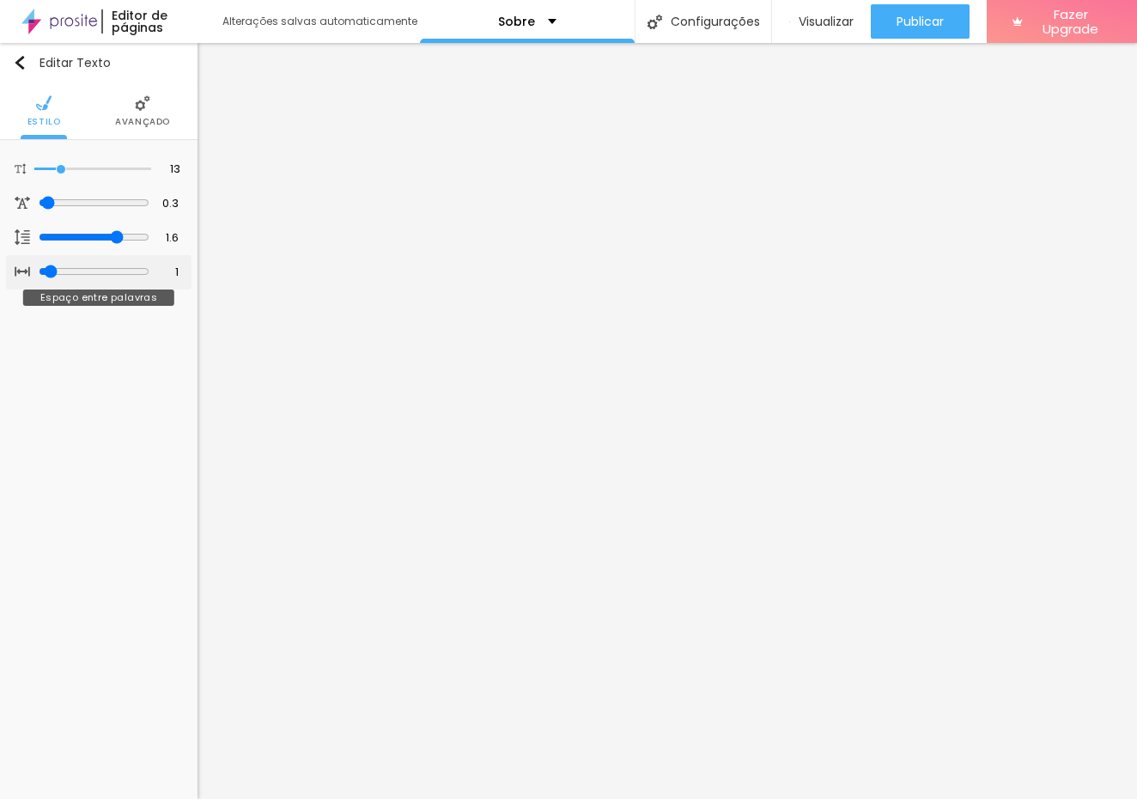
drag, startPoint x: 83, startPoint y: 283, endPoint x: 42, endPoint y: 277, distance: 41.7
type input "1"
click at [42, 277] on div at bounding box center [94, 272] width 111 height 15
click at [131, 125] on span "Avançado" at bounding box center [142, 122] width 55 height 9
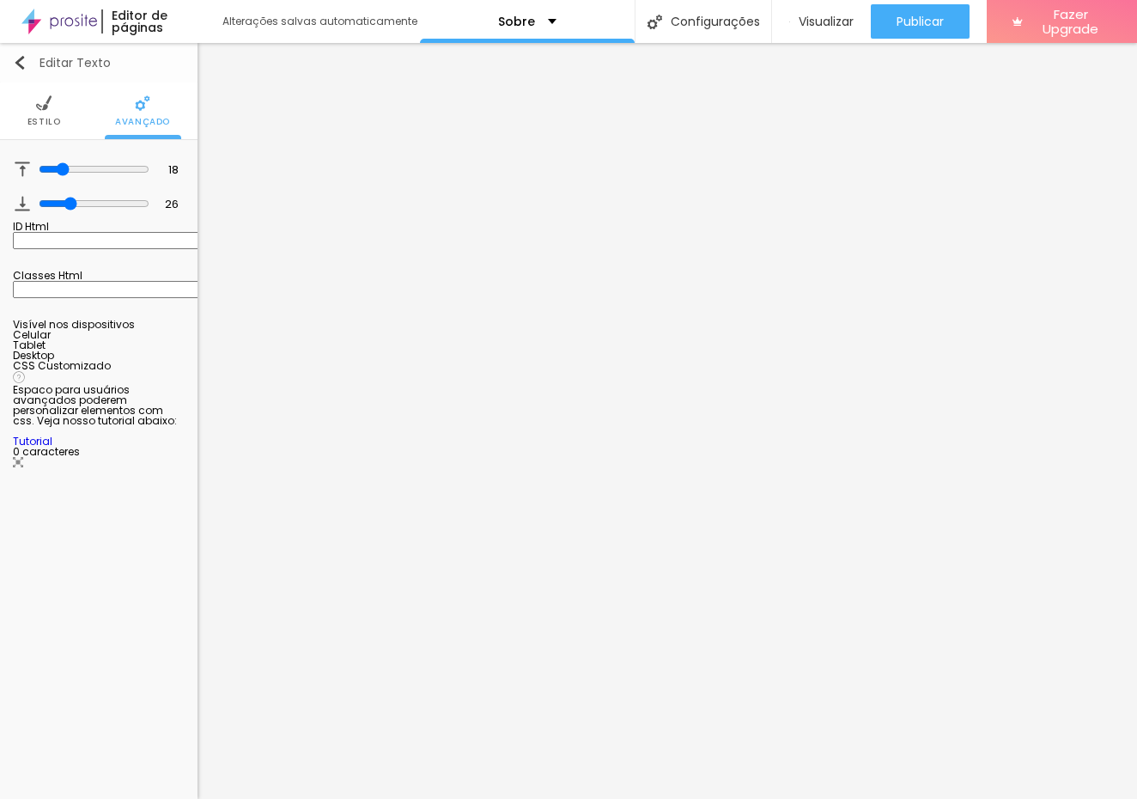
click at [21, 64] on img "button" at bounding box center [20, 63] width 14 height 14
